Goal: Transaction & Acquisition: Download file/media

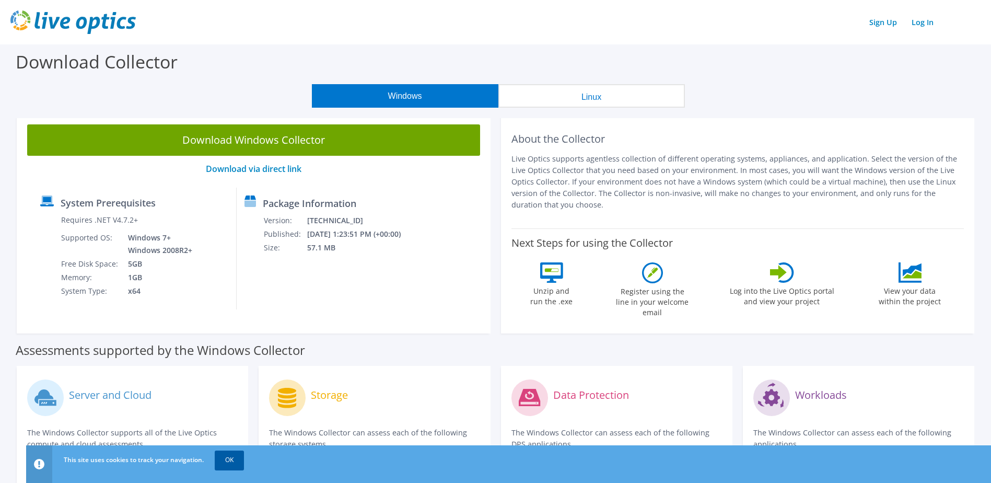
click at [229, 458] on link "OK" at bounding box center [229, 459] width 29 height 19
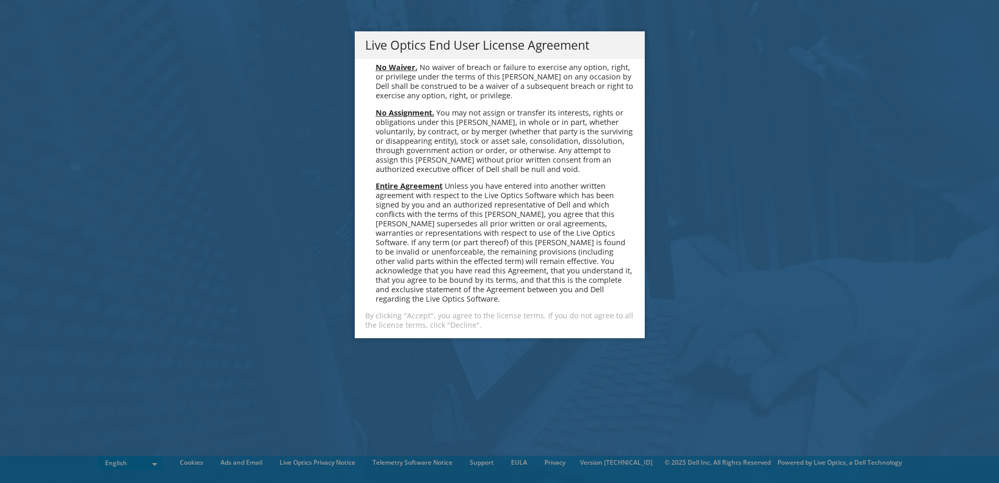
scroll to position [3951, 0]
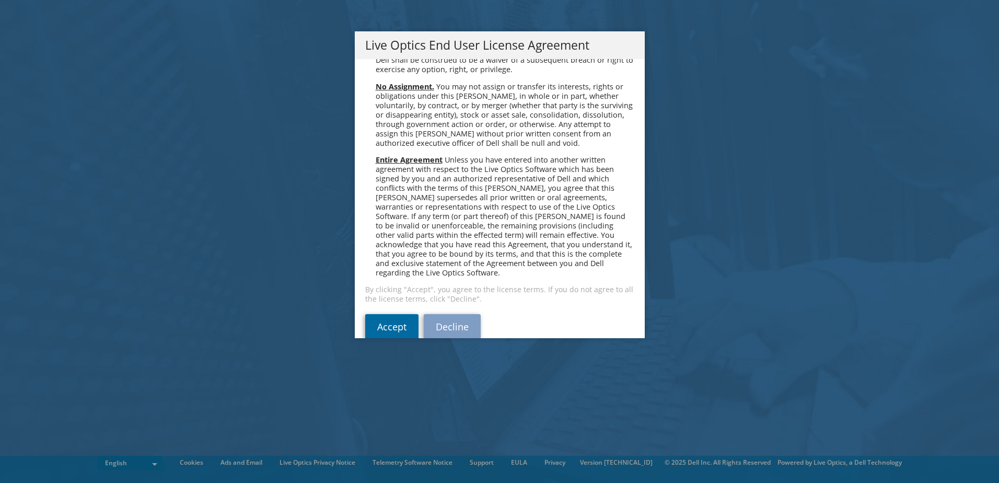
click at [380, 314] on link "Accept" at bounding box center [391, 326] width 53 height 25
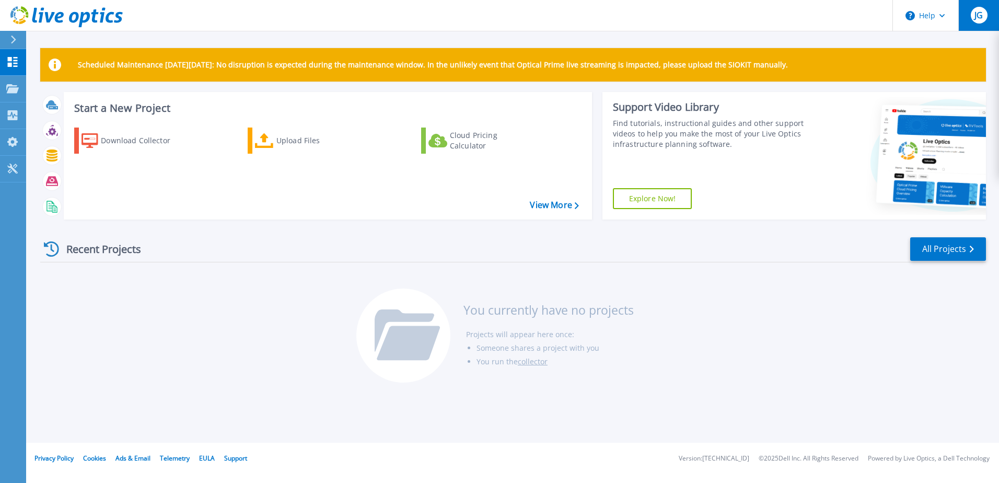
click at [981, 17] on span "JG" at bounding box center [978, 15] width 8 height 8
click at [738, 20] on header "Help JG End User [PERSON_NAME] [PERSON_NAME][EMAIL_ADDRESS][DOMAIN_NAME] Rijk Z…" at bounding box center [499, 15] width 999 height 31
click at [117, 139] on div "Download Collector" at bounding box center [143, 140] width 84 height 21
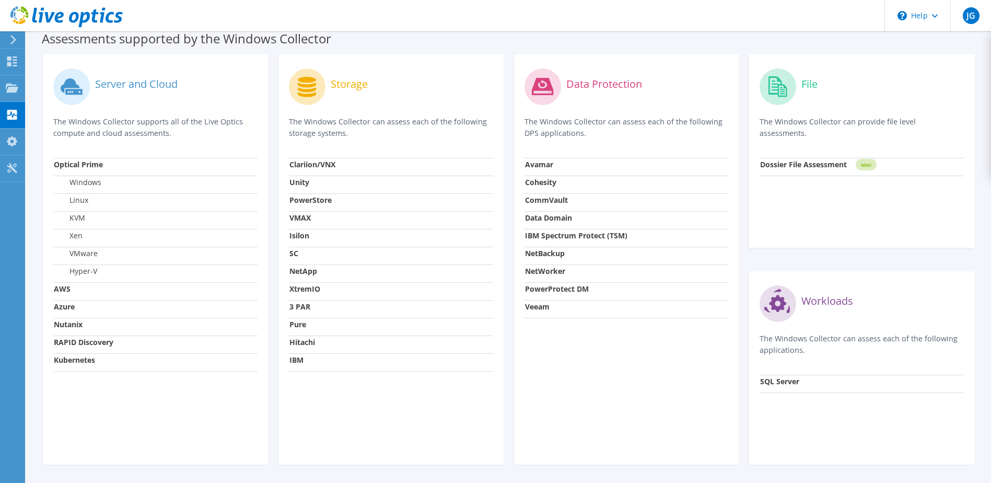
scroll to position [278, 0]
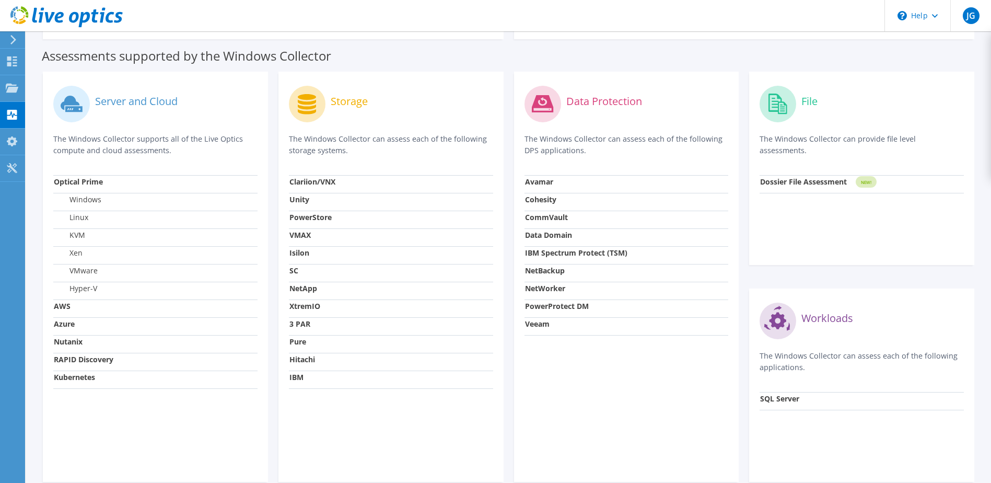
click at [84, 199] on label "Windows" at bounding box center [78, 199] width 48 height 10
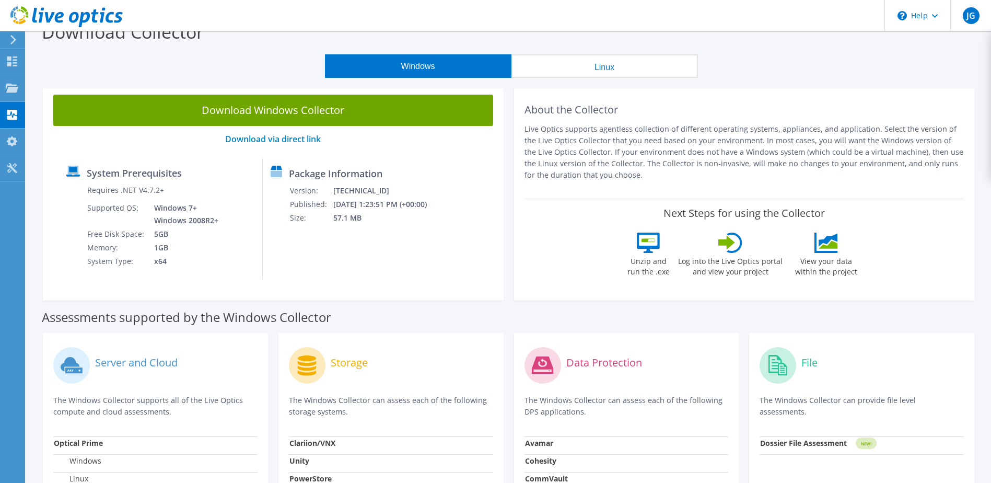
scroll to position [0, 0]
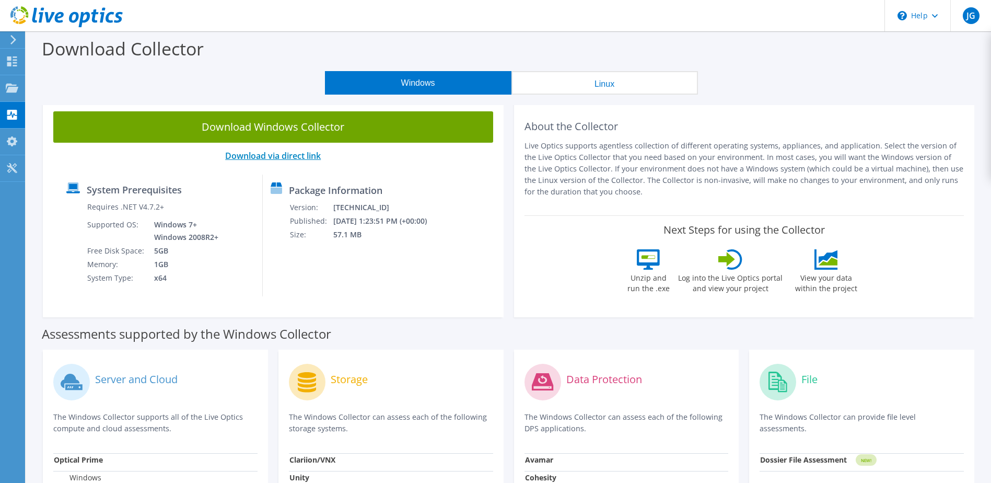
click at [252, 151] on link "Download via direct link" at bounding box center [273, 155] width 96 height 11
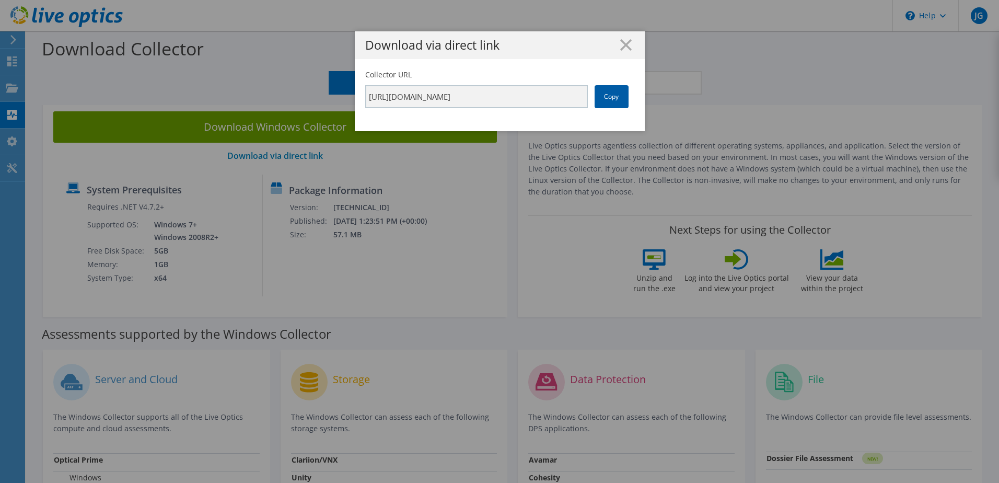
click at [612, 95] on link "Copy" at bounding box center [612, 96] width 34 height 23
drag, startPoint x: 612, startPoint y: 95, endPoint x: 604, endPoint y: 94, distance: 7.4
click at [604, 94] on link "Copy" at bounding box center [612, 96] width 34 height 23
drag, startPoint x: 604, startPoint y: 94, endPoint x: 564, endPoint y: 37, distance: 69.6
click at [561, 37] on div "Download via direct link" at bounding box center [500, 45] width 290 height 28
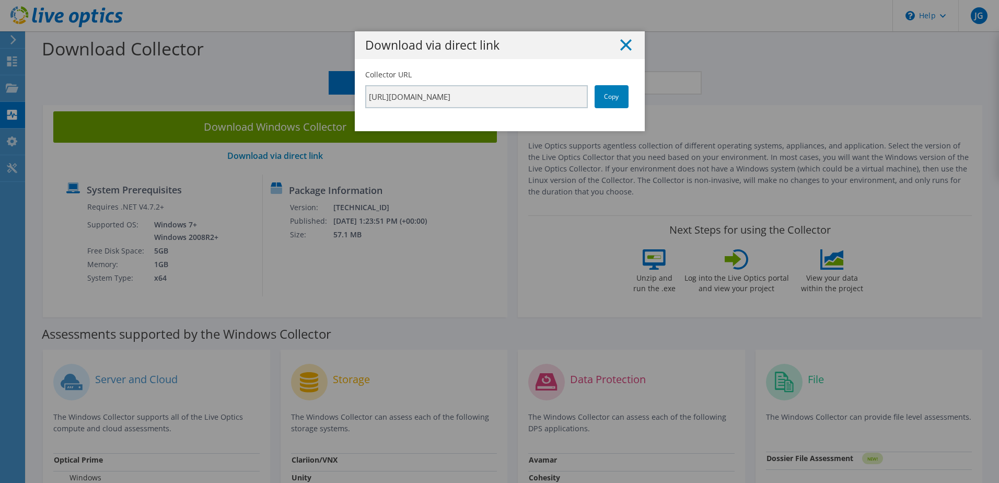
click at [627, 42] on h1 "Download via direct link" at bounding box center [499, 45] width 269 height 12
click at [625, 44] on icon at bounding box center [625, 44] width 11 height 11
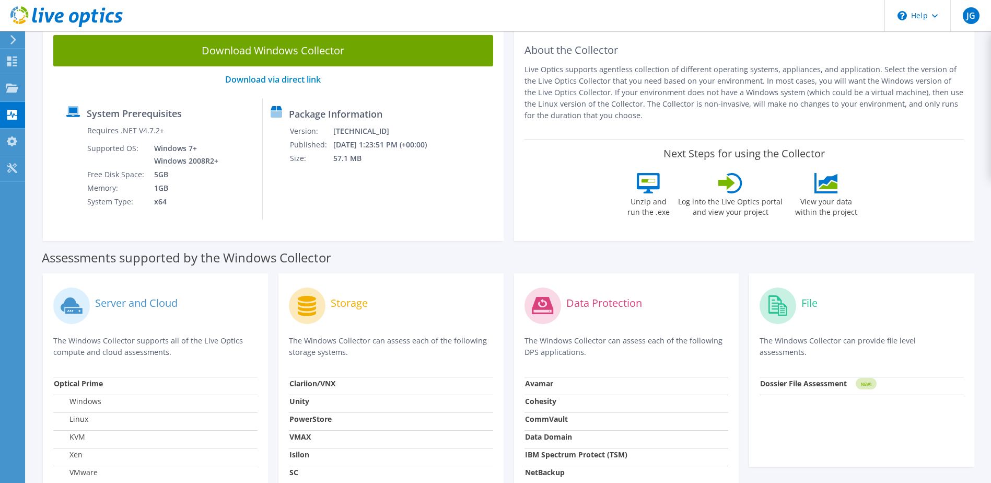
scroll to position [157, 0]
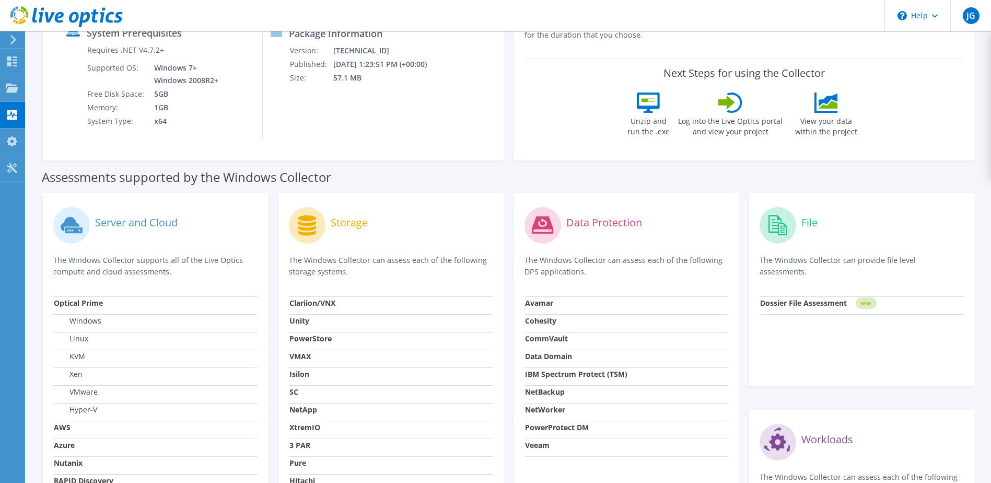
click at [80, 321] on label "Windows" at bounding box center [78, 321] width 48 height 10
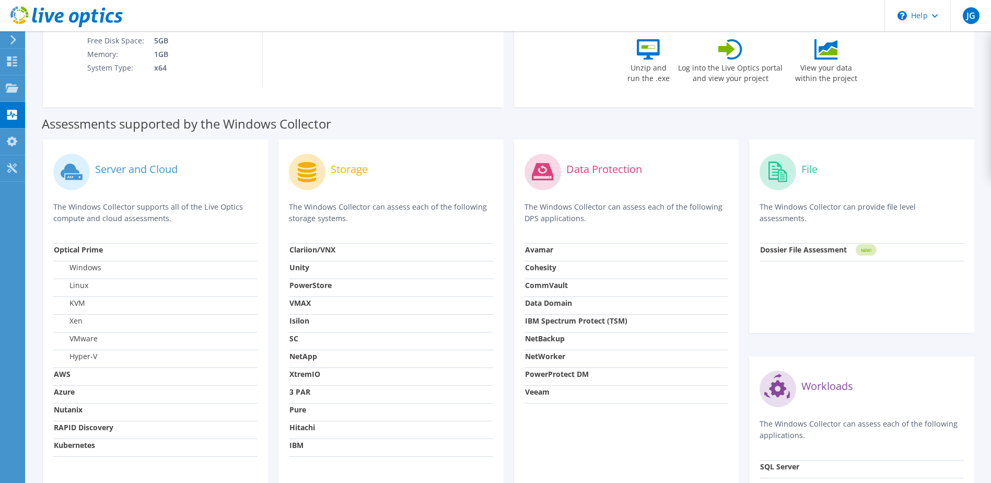
scroll to position [261, 0]
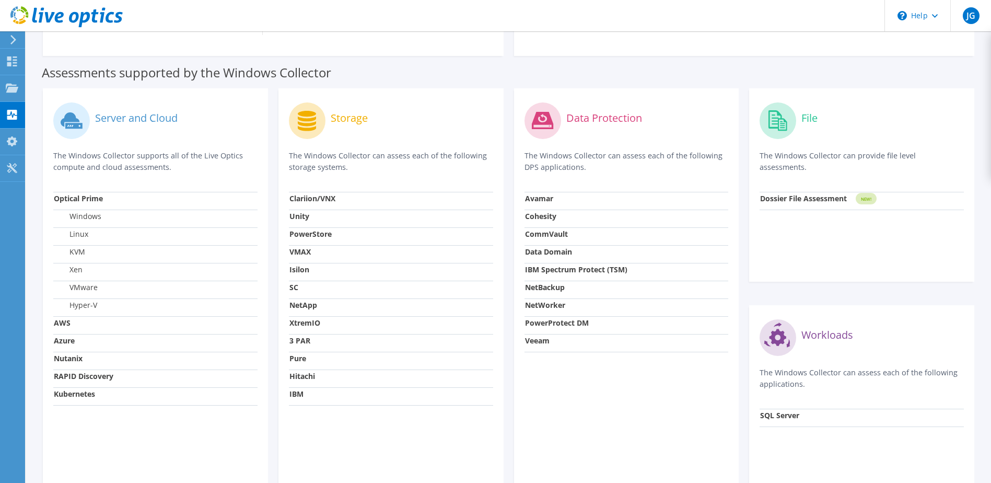
click at [115, 114] on label "Server and Cloud" at bounding box center [136, 118] width 83 height 10
click at [87, 217] on label "Windows" at bounding box center [78, 216] width 48 height 10
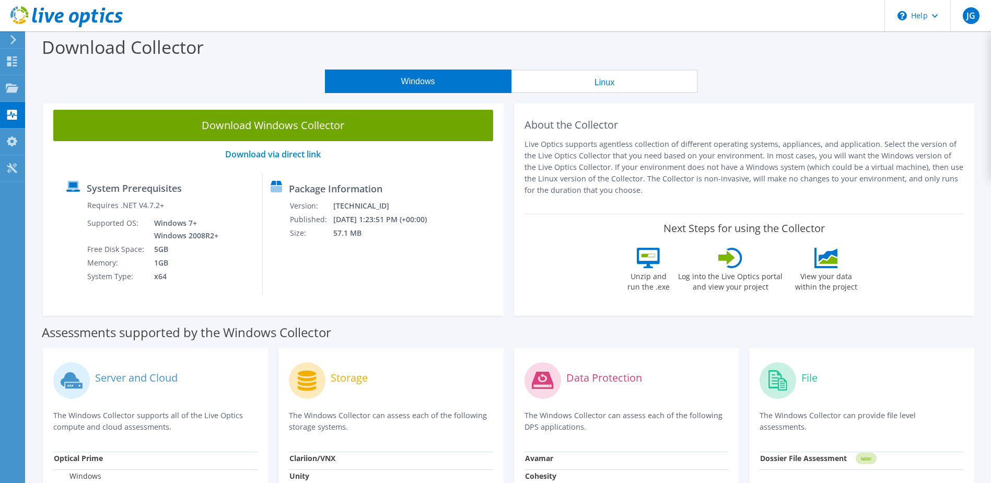
scroll to position [0, 0]
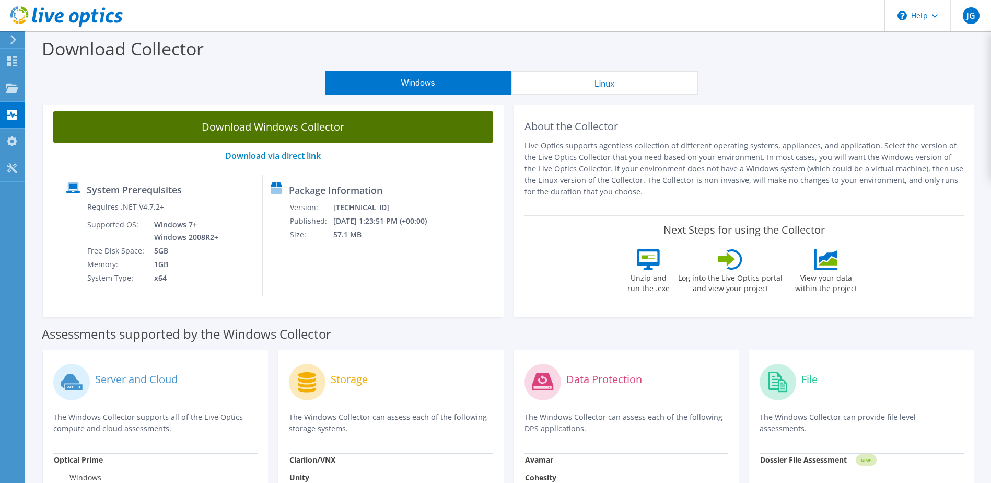
click at [264, 120] on link "Download Windows Collector" at bounding box center [273, 126] width 440 height 31
